Goal: Transaction & Acquisition: Purchase product/service

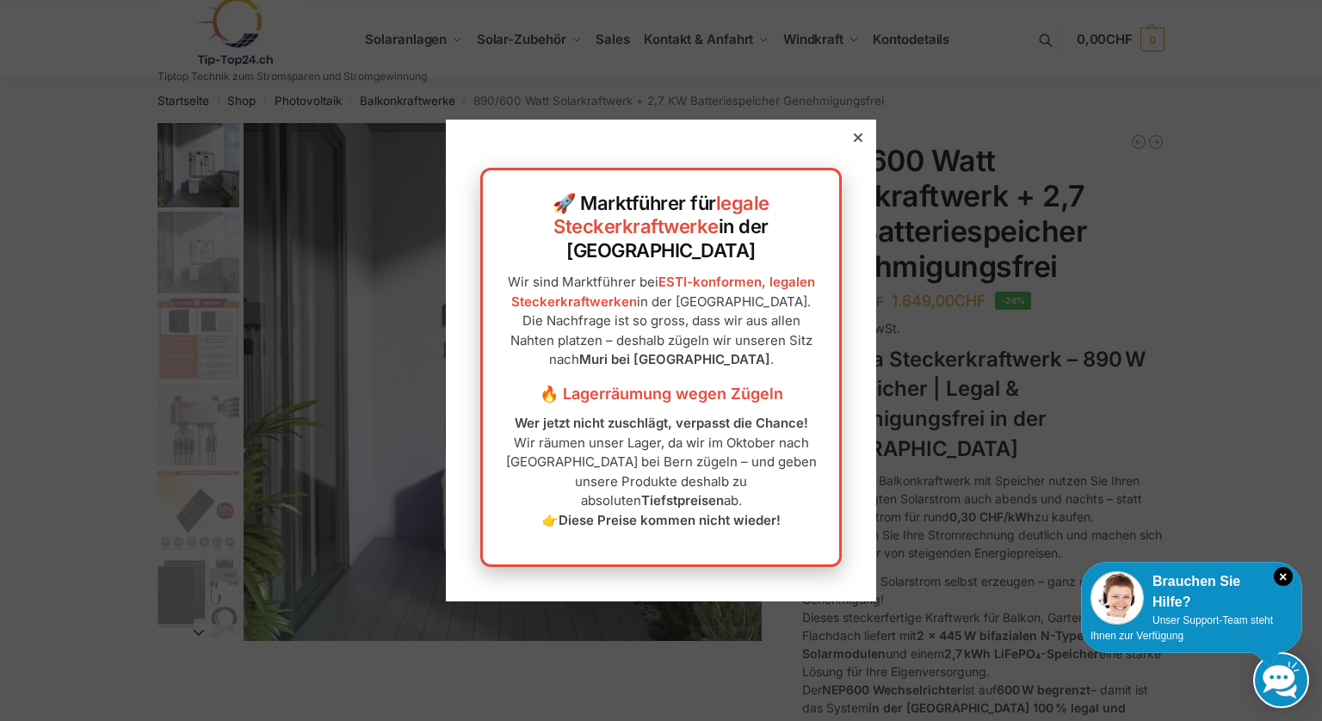
click at [854, 142] on icon at bounding box center [858, 137] width 9 height 9
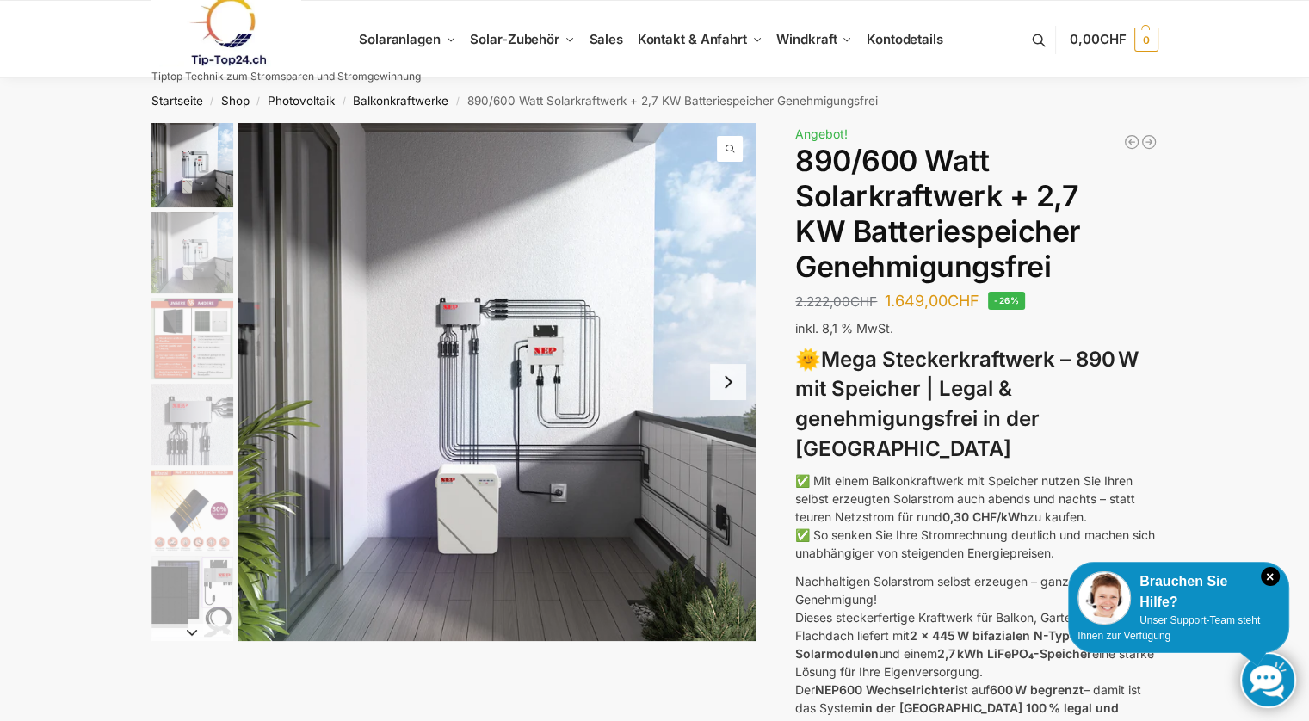
click at [730, 380] on button "Next slide" at bounding box center [728, 382] width 36 height 36
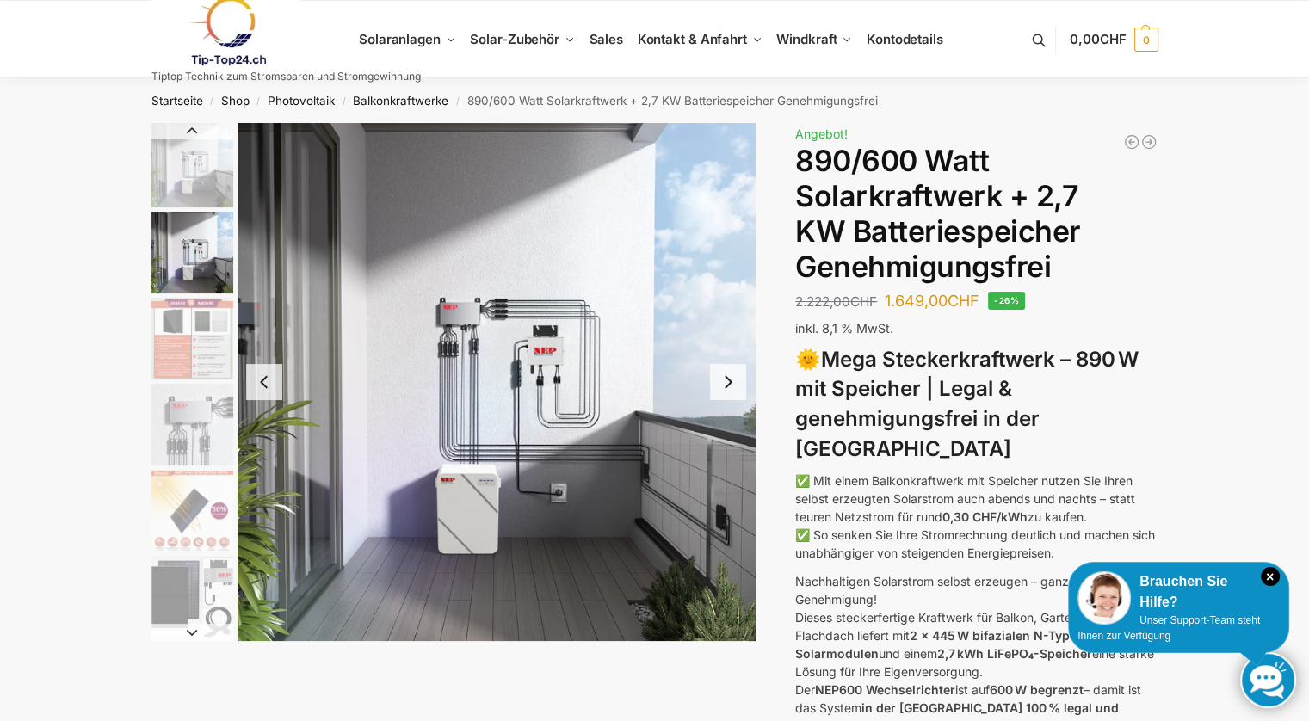
click at [730, 380] on button "Next slide" at bounding box center [728, 382] width 36 height 36
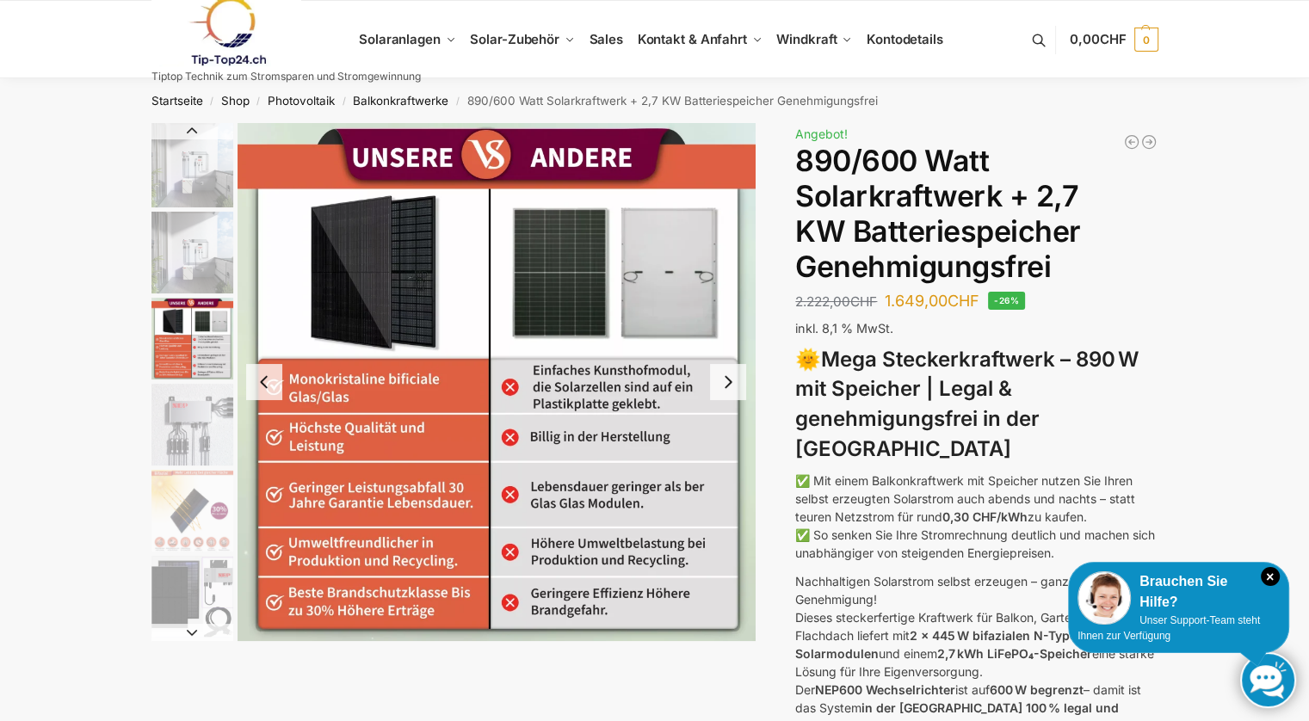
click at [730, 380] on button "Next slide" at bounding box center [728, 382] width 36 height 36
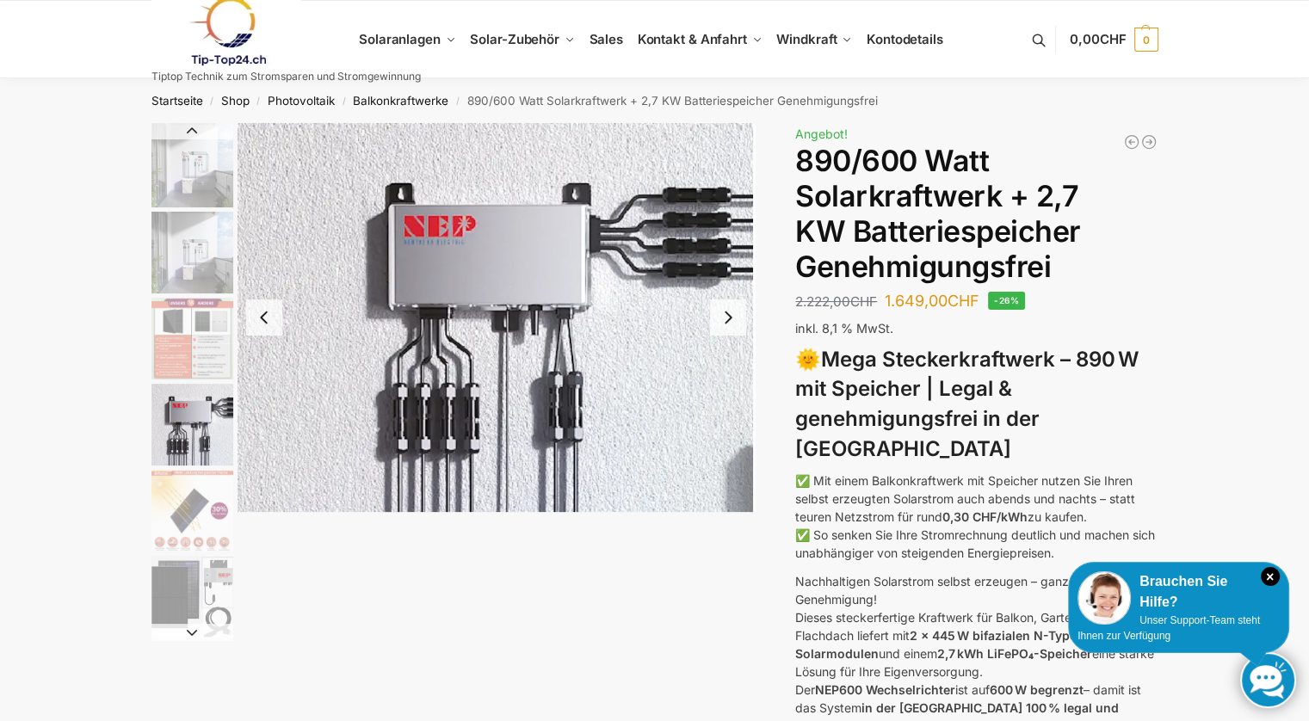
click at [742, 333] on button "Next slide" at bounding box center [728, 318] width 36 height 36
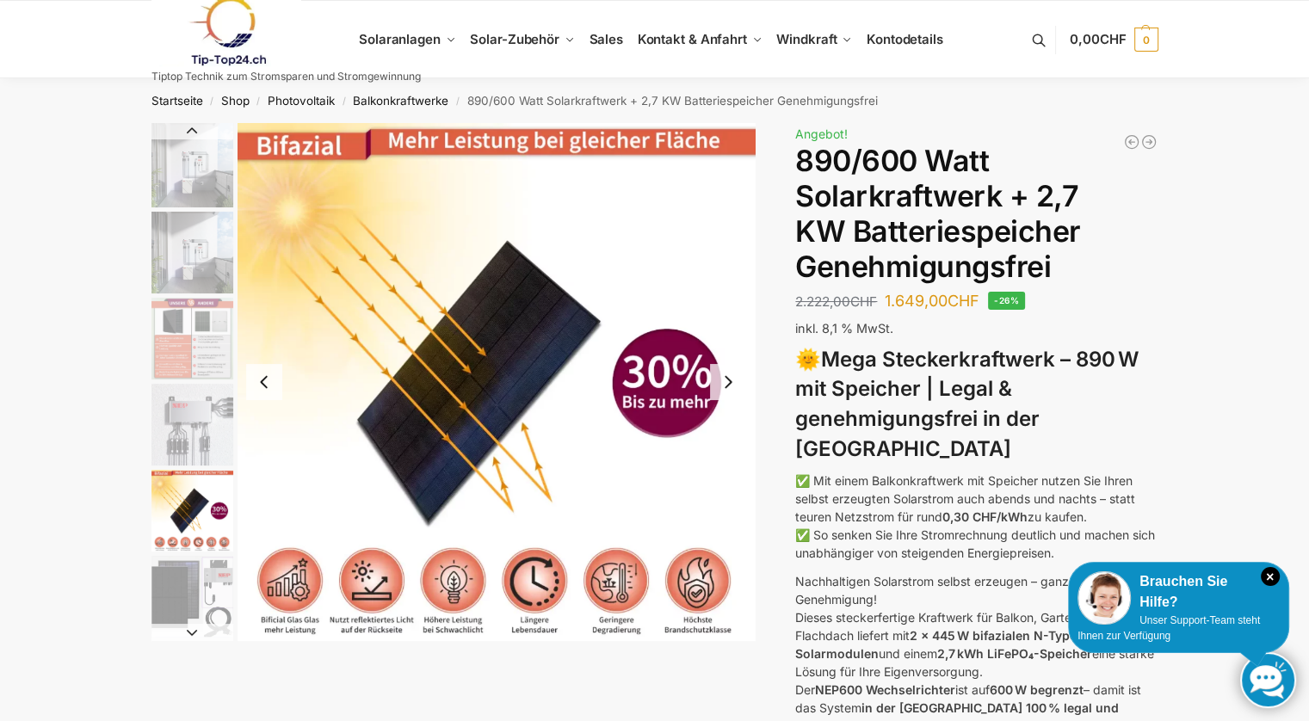
click at [676, 337] on img "5 / 12" at bounding box center [497, 382] width 518 height 518
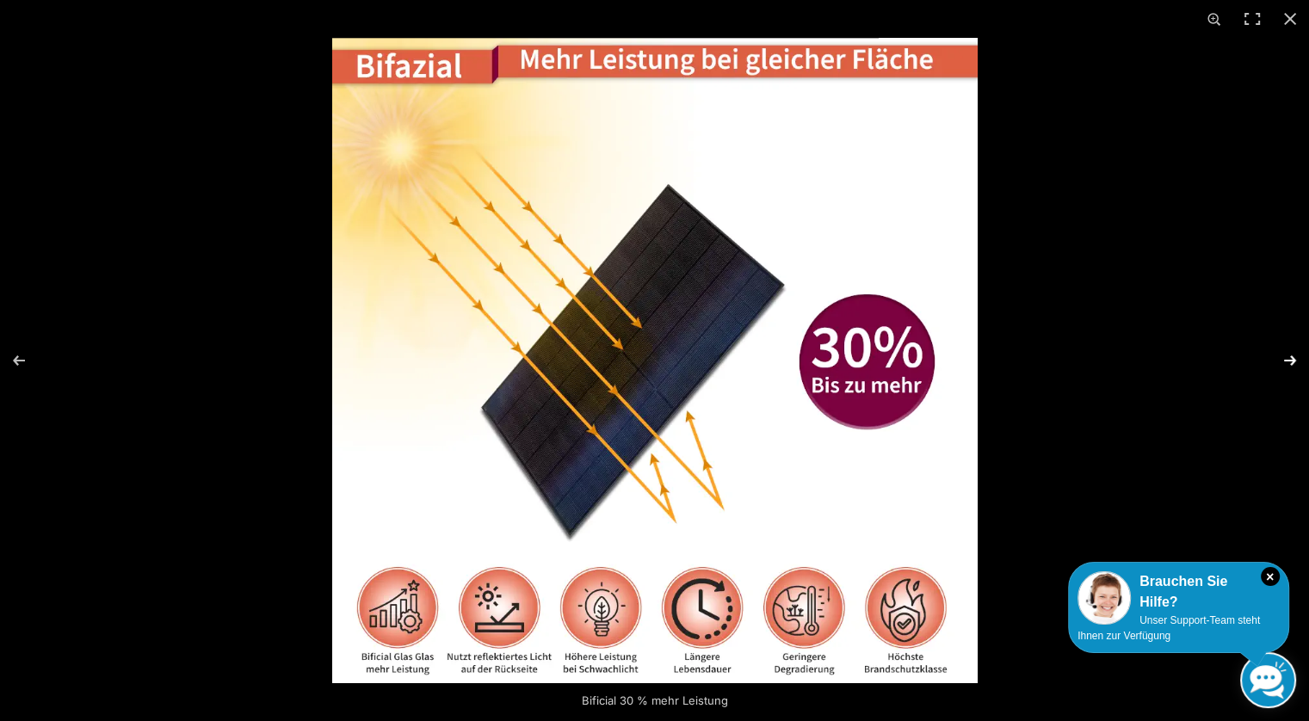
click at [1290, 367] on button "Next (arrow right)" at bounding box center [1279, 361] width 60 height 86
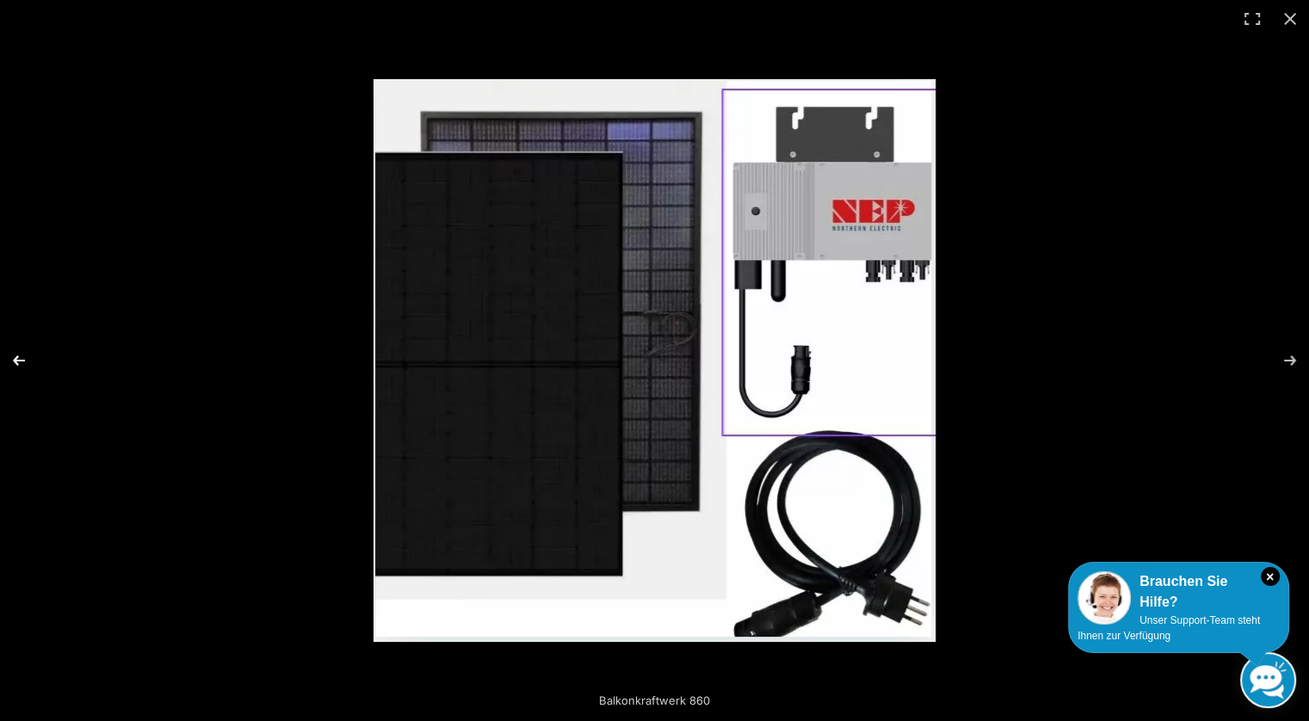
click at [24, 368] on button "Previous (arrow left)" at bounding box center [30, 361] width 60 height 86
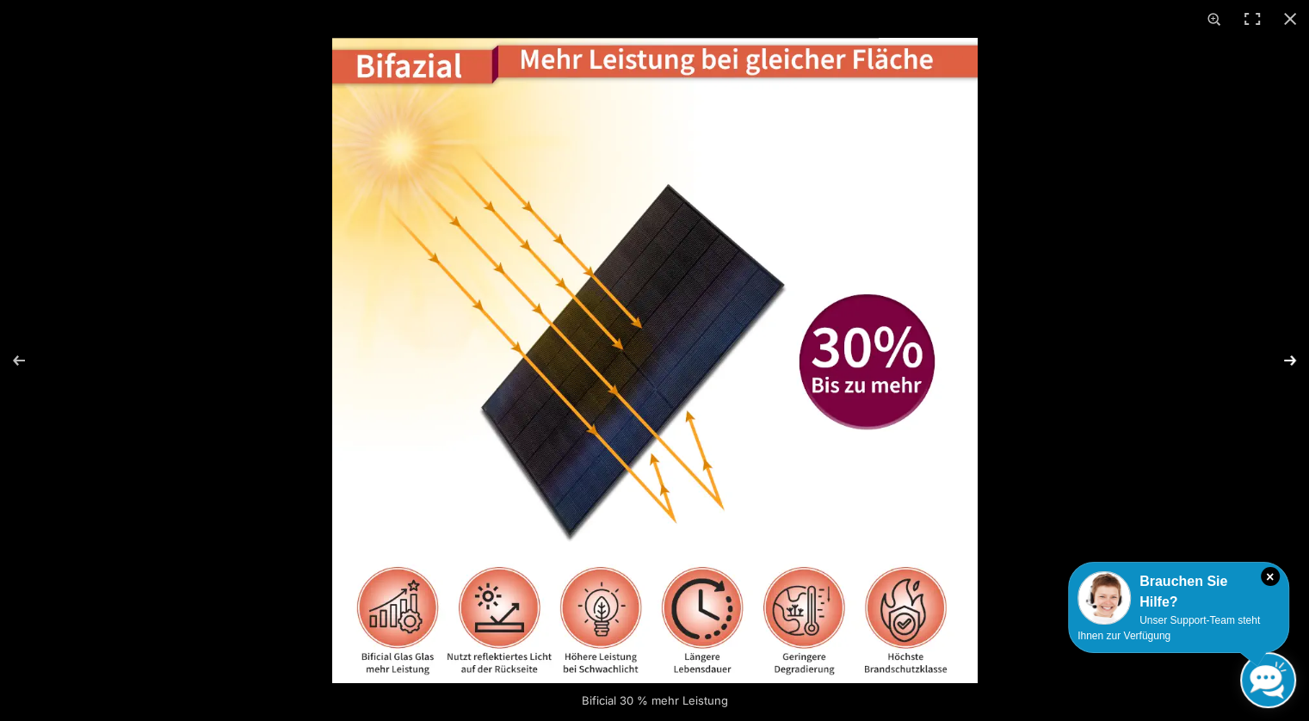
click at [1284, 360] on button "Next (arrow right)" at bounding box center [1279, 361] width 60 height 86
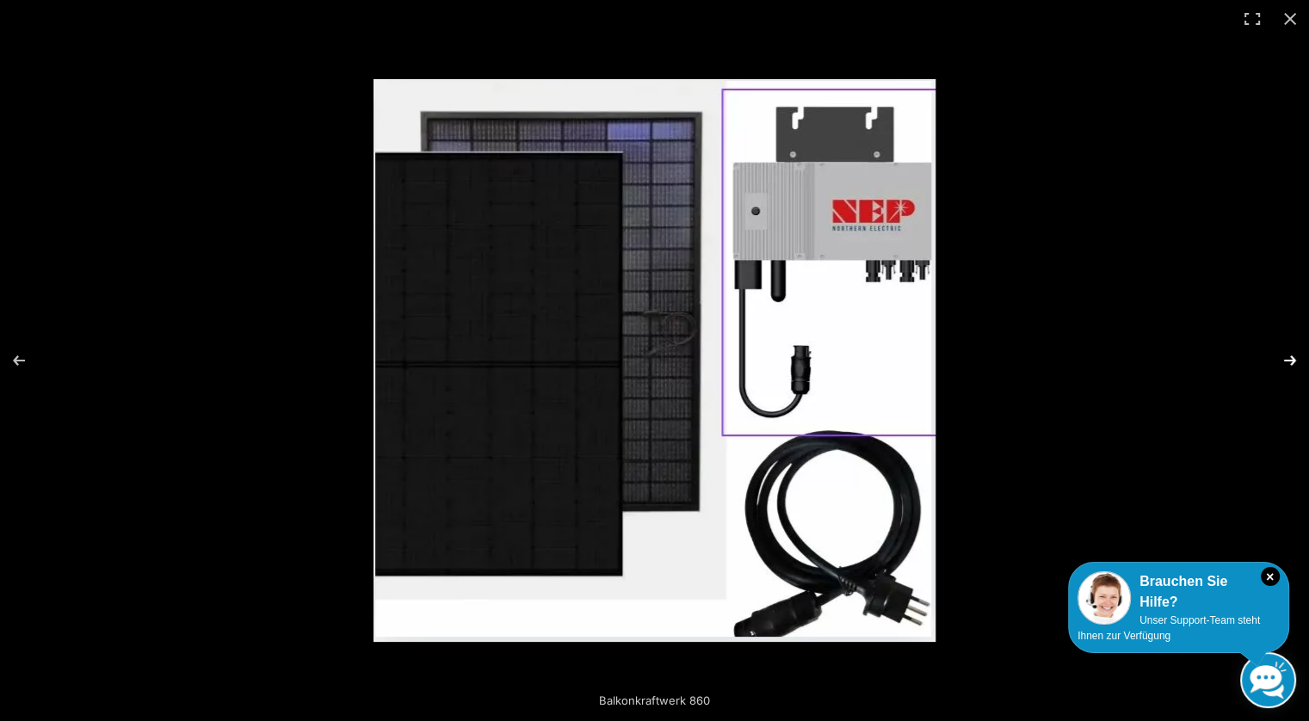
click at [1286, 360] on button "Next (arrow right)" at bounding box center [1279, 361] width 60 height 86
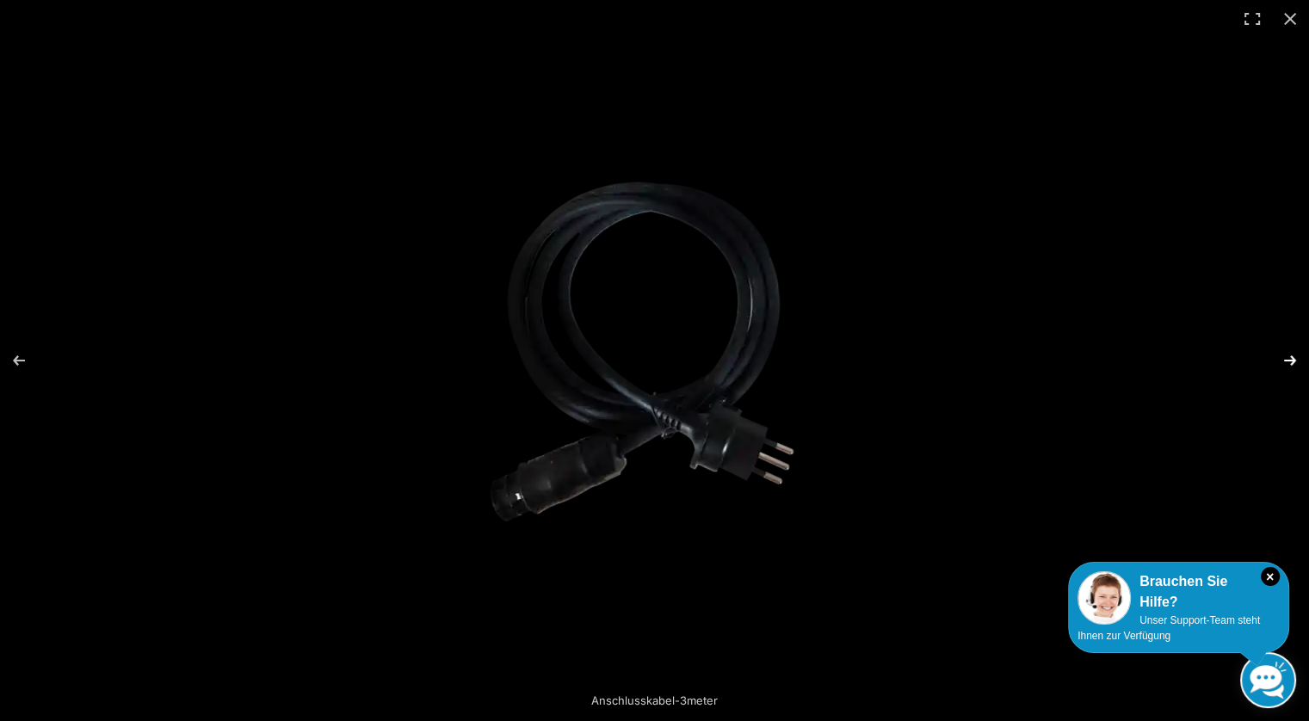
click at [1286, 360] on button "Next (arrow right)" at bounding box center [1279, 361] width 60 height 86
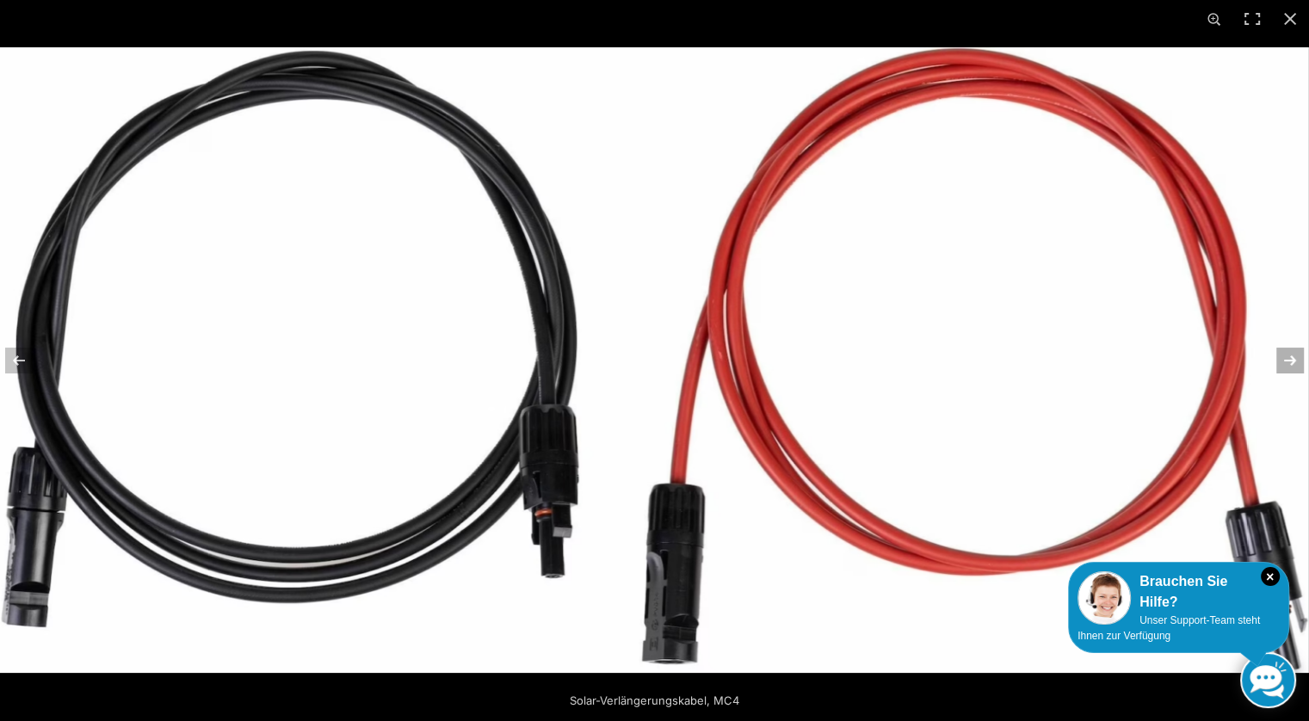
click at [1286, 360] on button "Next (arrow right)" at bounding box center [1279, 361] width 60 height 86
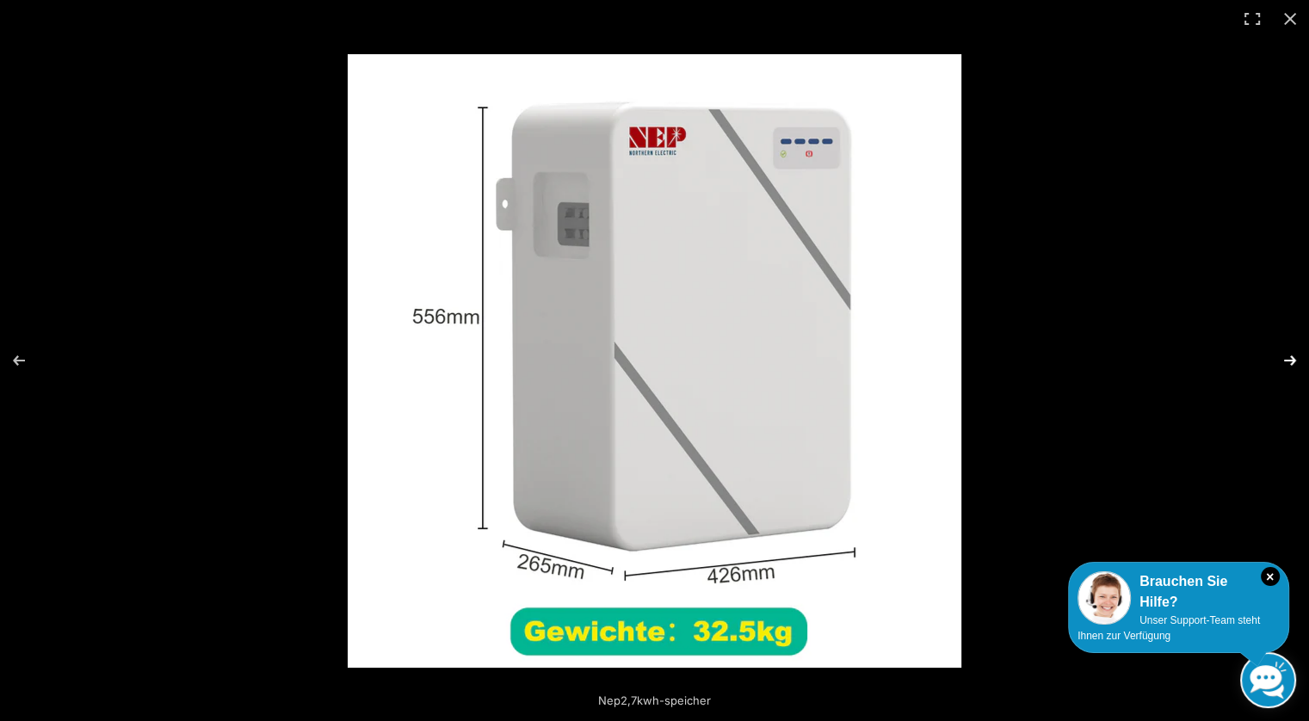
click at [1286, 360] on button "Next (arrow right)" at bounding box center [1279, 361] width 60 height 86
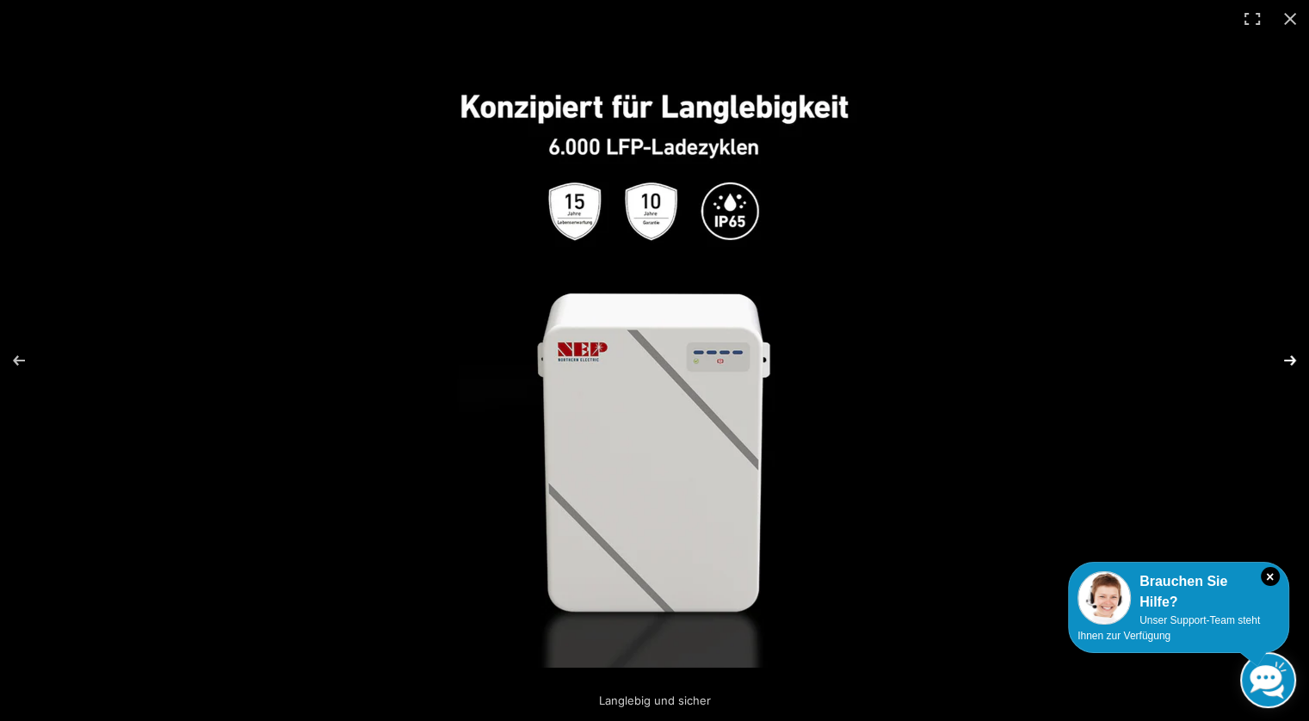
click at [1290, 366] on button "Next (arrow right)" at bounding box center [1279, 361] width 60 height 86
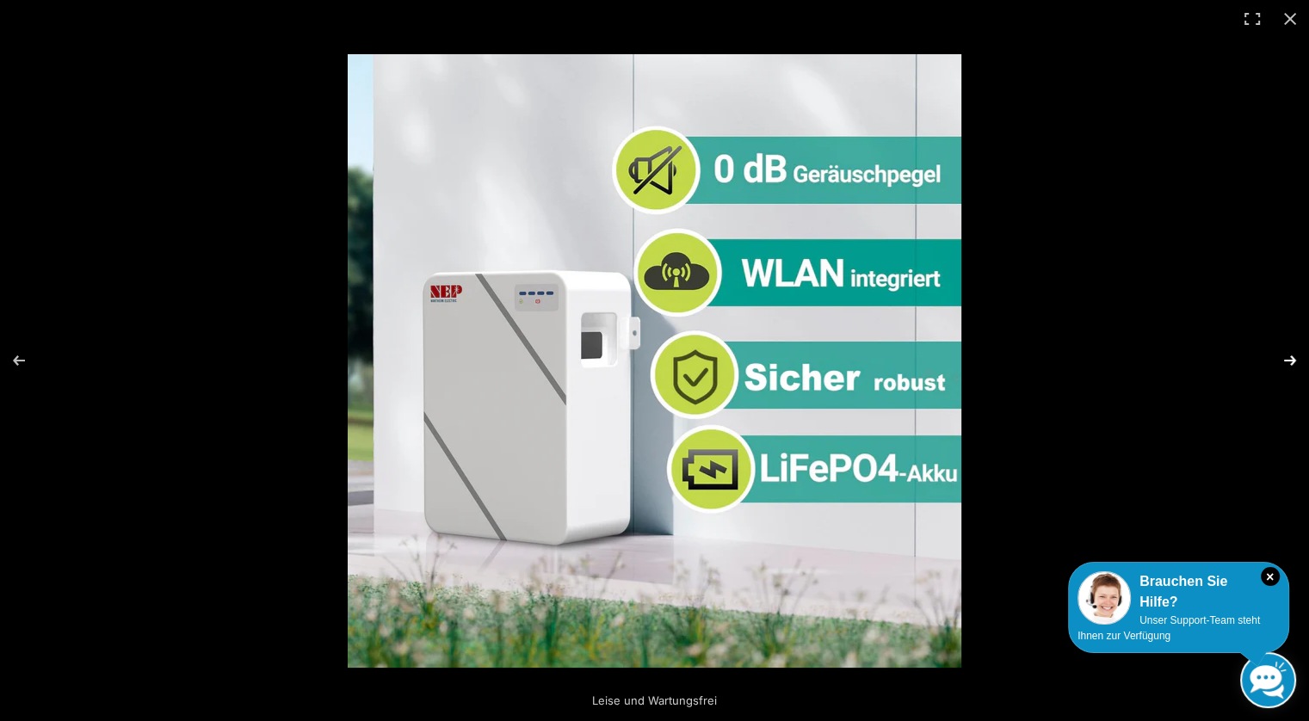
click at [1291, 362] on button "Next (arrow right)" at bounding box center [1279, 361] width 60 height 86
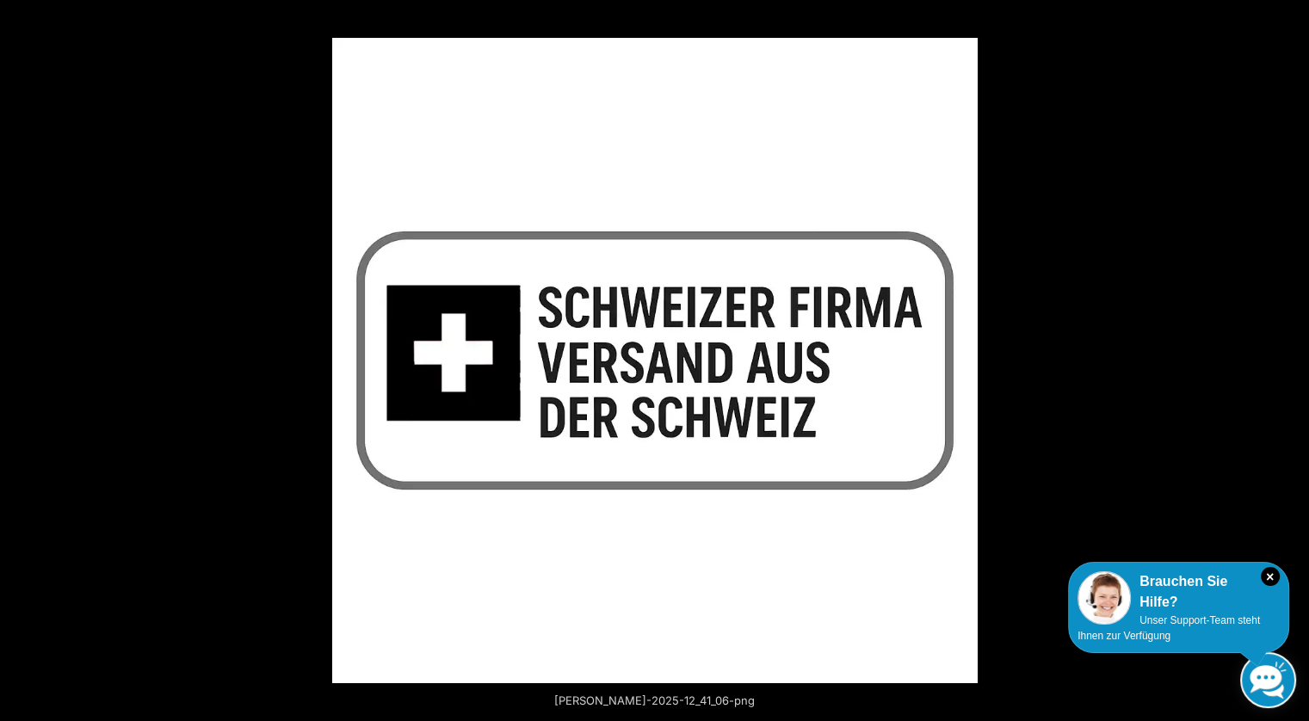
click at [1291, 362] on button "Next (arrow right)" at bounding box center [1279, 361] width 60 height 86
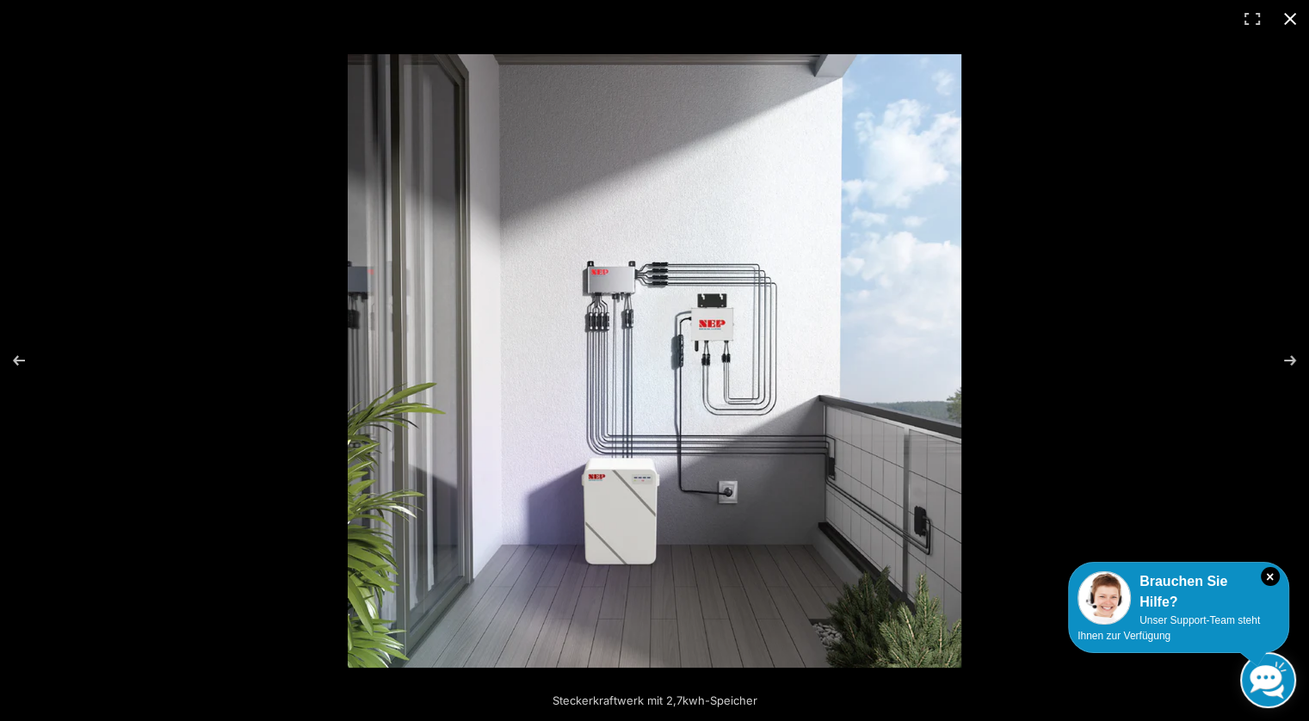
click at [1290, 21] on button "Close (Esc)" at bounding box center [1290, 19] width 38 height 38
